Goal: Check status

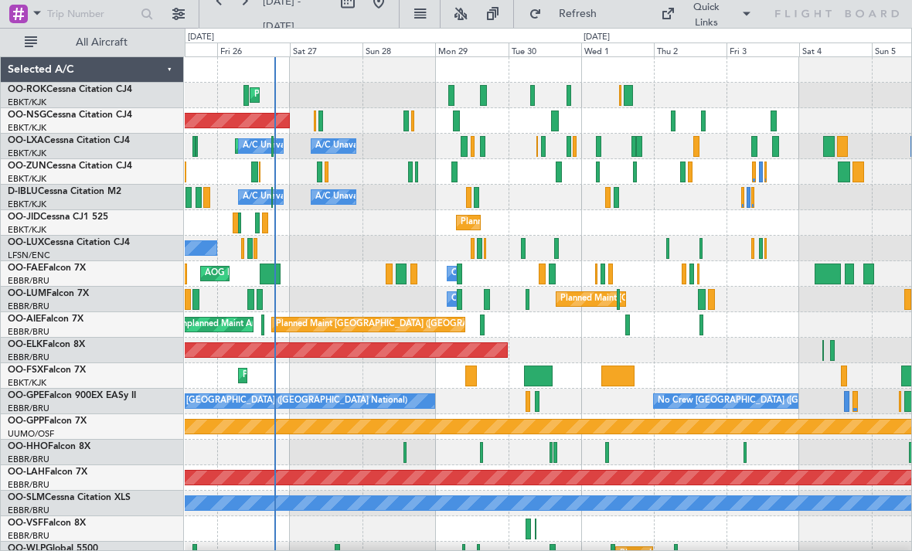
click at [457, 167] on div at bounding box center [454, 172] width 6 height 21
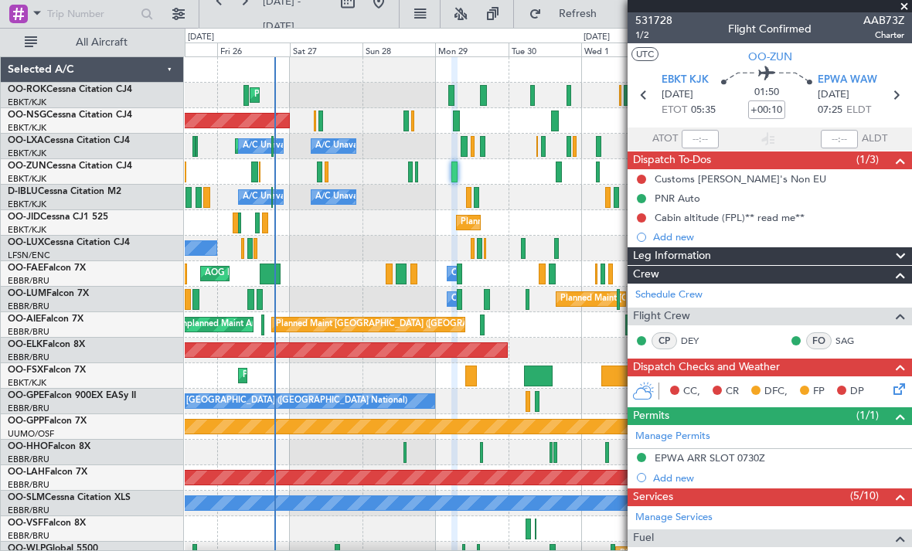
click at [906, 9] on span at bounding box center [904, 7] width 15 height 14
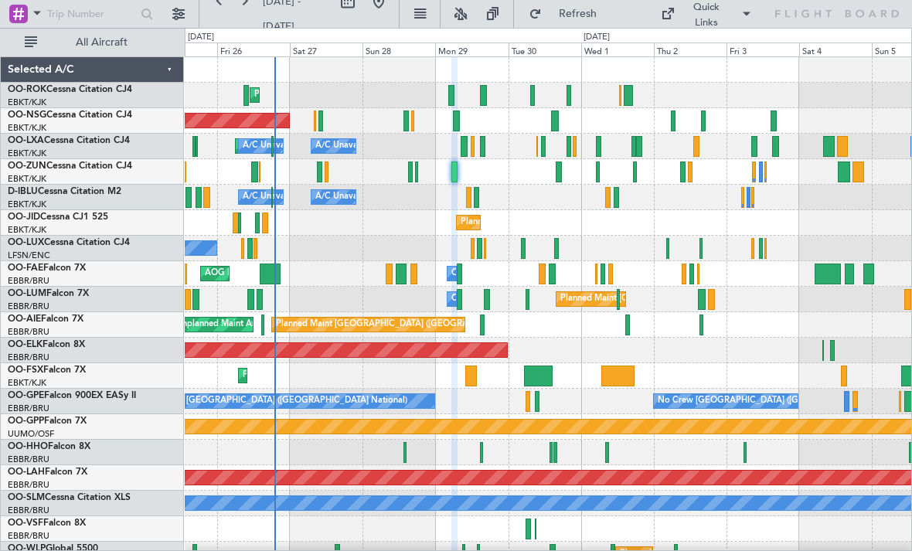
type input "0"
click at [701, 148] on div "Planned Maint Kortrijk-[GEOGRAPHIC_DATA] A/C Unavailable [GEOGRAPHIC_DATA] ([GE…" at bounding box center [548, 147] width 727 height 26
click at [701, 145] on div "Planned Maint Kortrijk-[GEOGRAPHIC_DATA] A/C Unavailable [GEOGRAPHIC_DATA] ([GE…" at bounding box center [548, 147] width 727 height 26
click at [696, 148] on div at bounding box center [696, 146] width 6 height 21
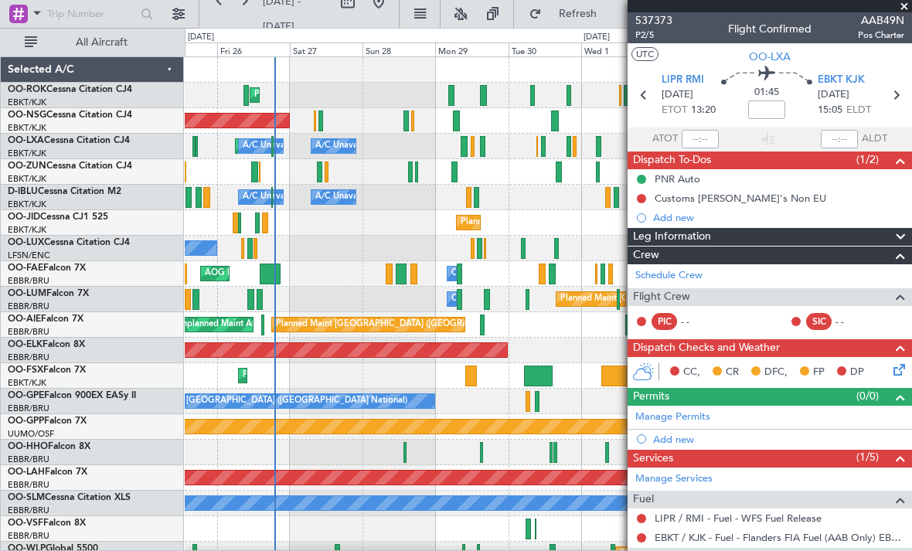
click at [908, 9] on span at bounding box center [904, 7] width 15 height 14
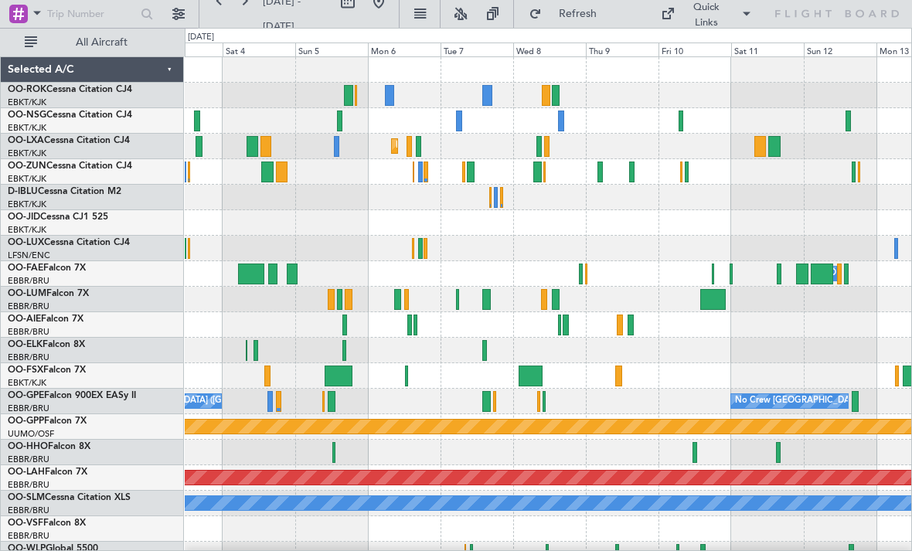
click at [540, 175] on div at bounding box center [537, 172] width 9 height 21
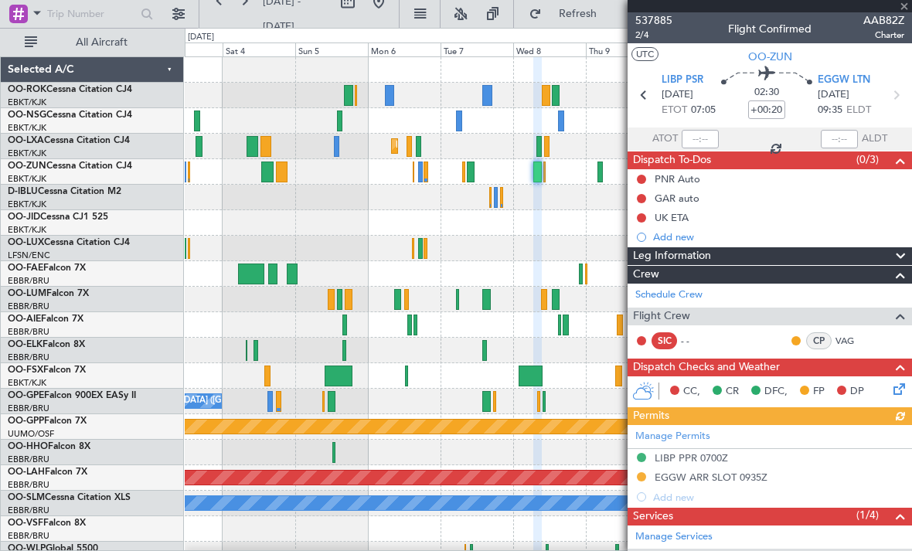
click at [908, 7] on span at bounding box center [904, 7] width 15 height 14
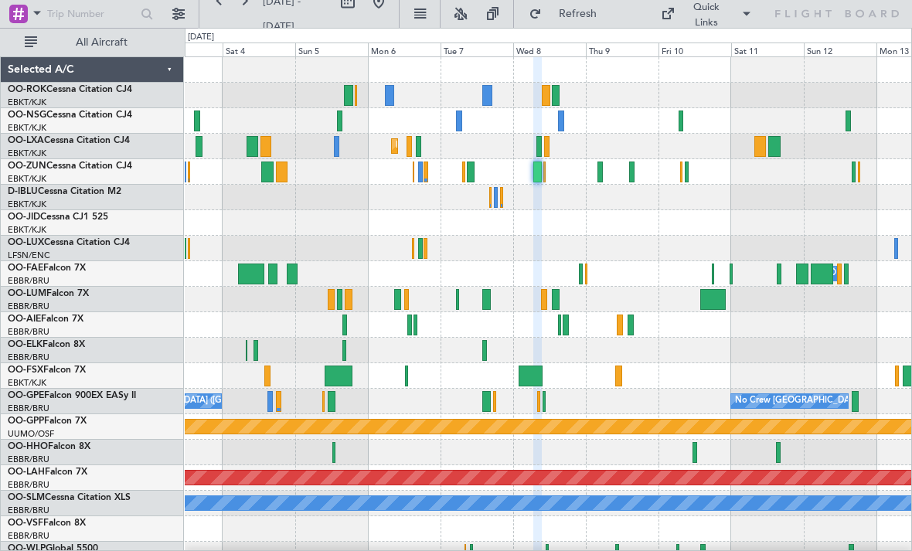
type input "0"
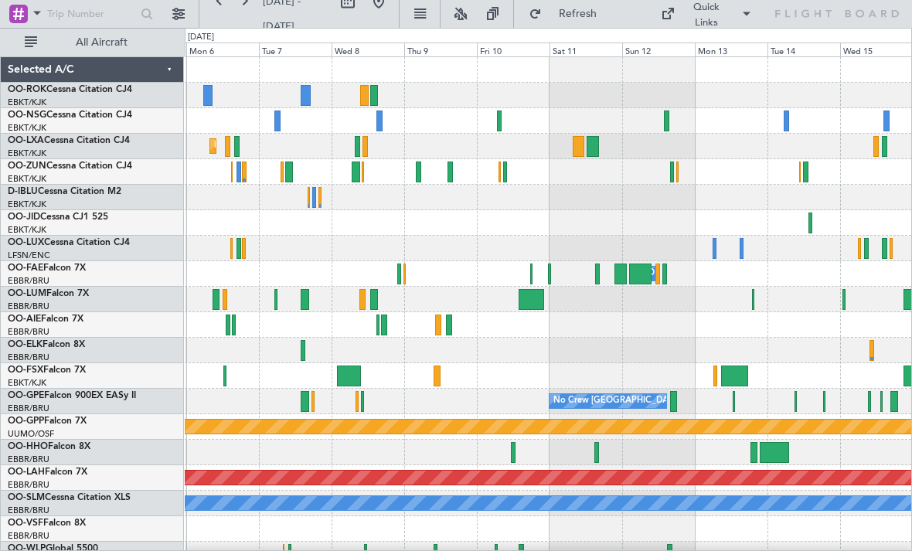
click at [851, 226] on div at bounding box center [548, 223] width 727 height 26
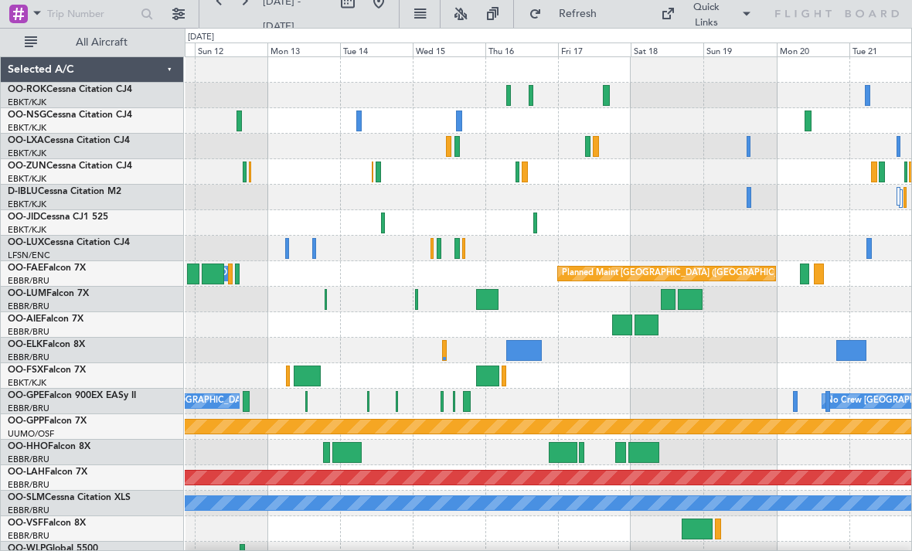
click at [384, 223] on div at bounding box center [383, 223] width 4 height 21
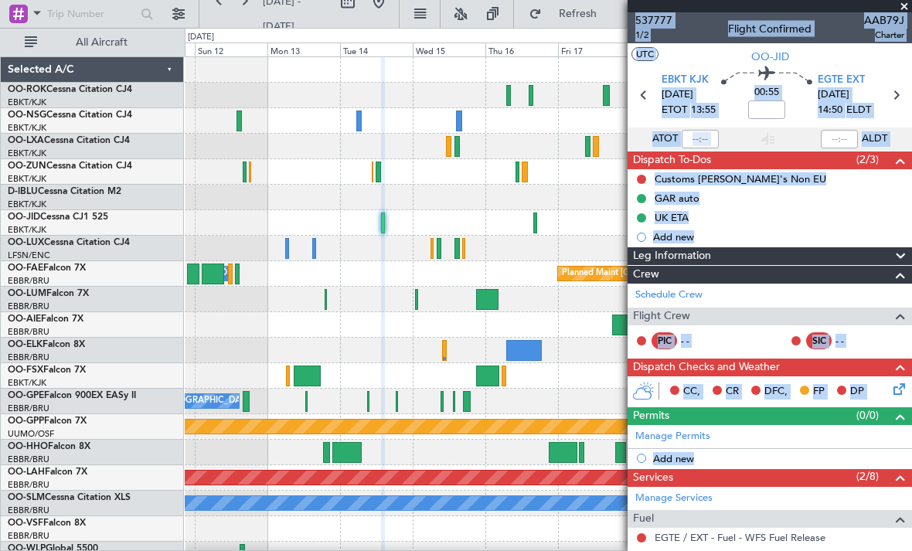
click at [907, 6] on span at bounding box center [904, 7] width 15 height 14
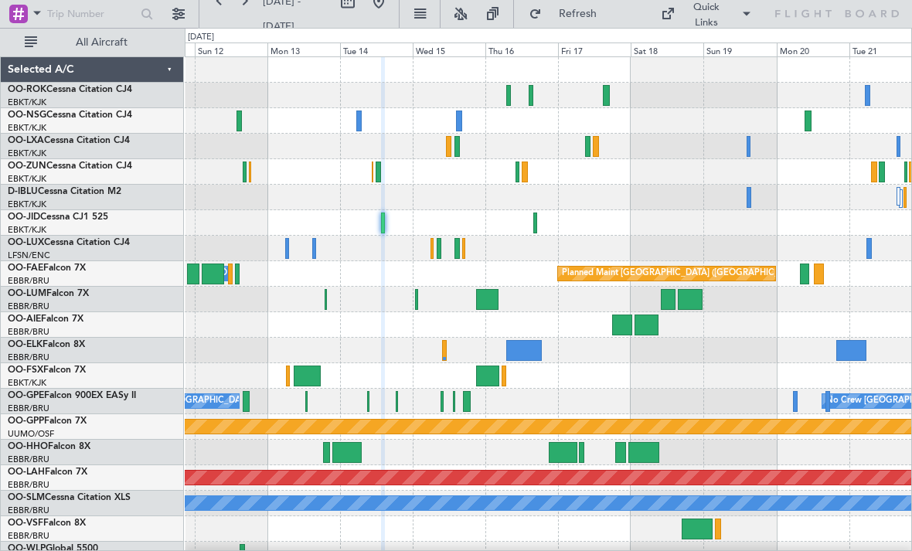
type input "0"
